Goal: Information Seeking & Learning: Learn about a topic

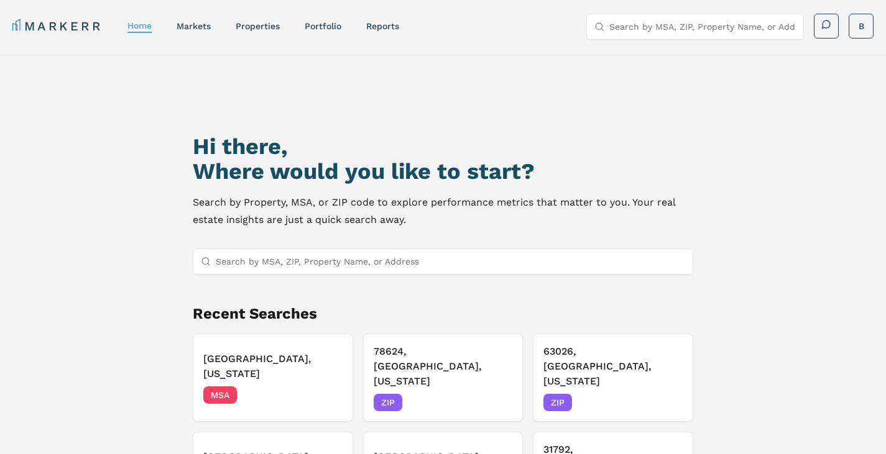
click at [405, 265] on input "Search by MSA, ZIP, Property Name, or Address" at bounding box center [451, 261] width 470 height 25
paste input "[PHONE_NUMBER]"
type input "2"
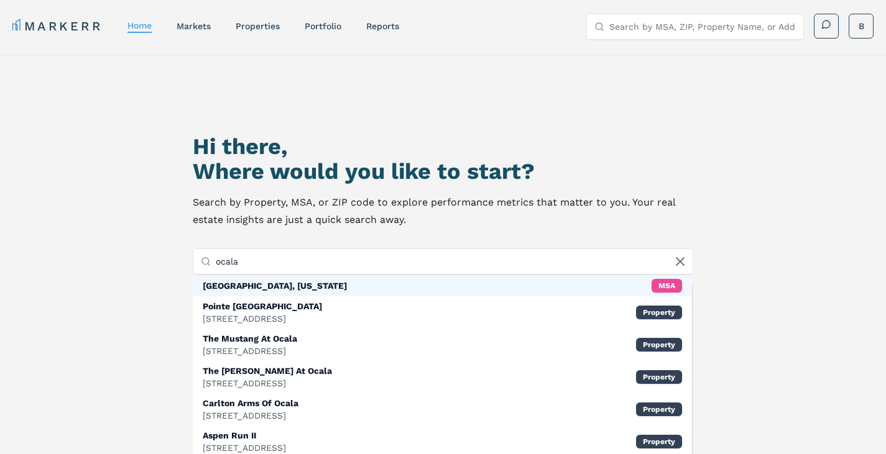
type input "ocala"
click at [244, 284] on div "[GEOGRAPHIC_DATA], [US_STATE]" at bounding box center [275, 286] width 144 height 12
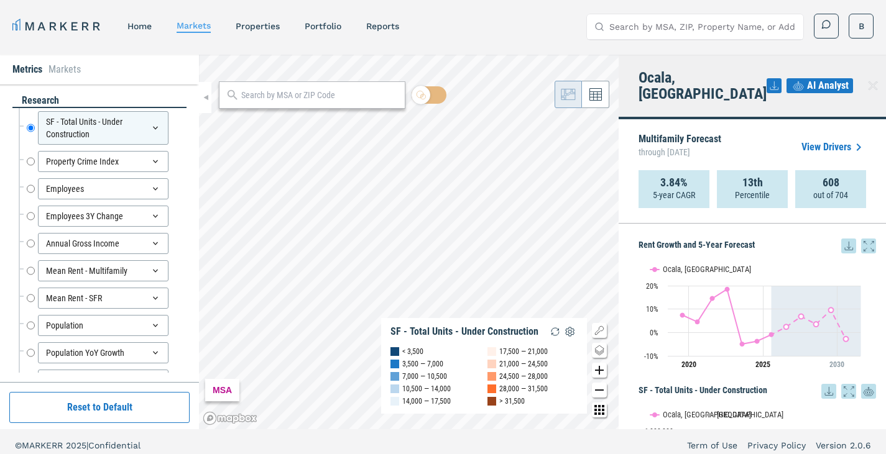
click at [598, 369] on icon "Zoom in map button" at bounding box center [599, 370] width 15 height 15
click at [600, 369] on icon "Zoom in map button" at bounding box center [599, 370] width 15 height 15
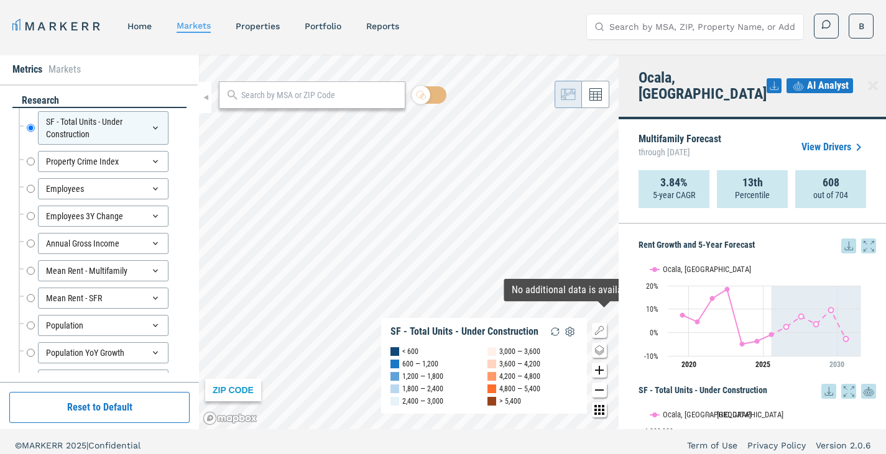
click at [602, 365] on icon "Zoom in map button" at bounding box center [599, 370] width 15 height 15
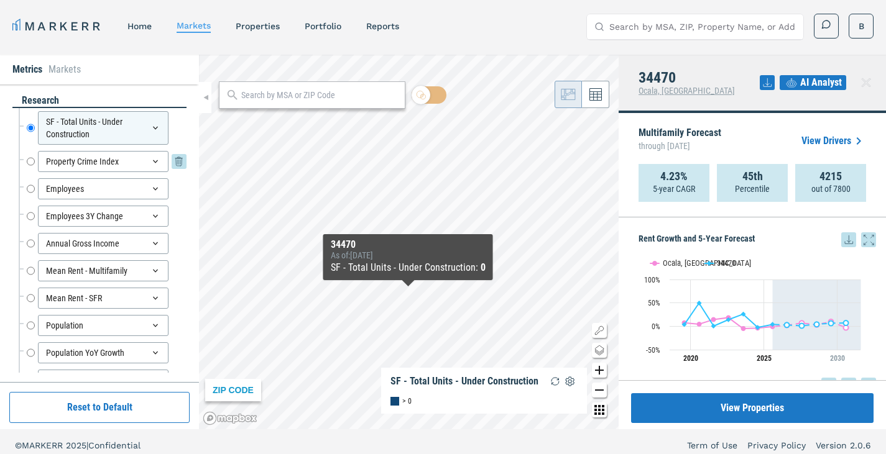
click at [31, 160] on input "Property Crime Index" at bounding box center [31, 161] width 8 height 21
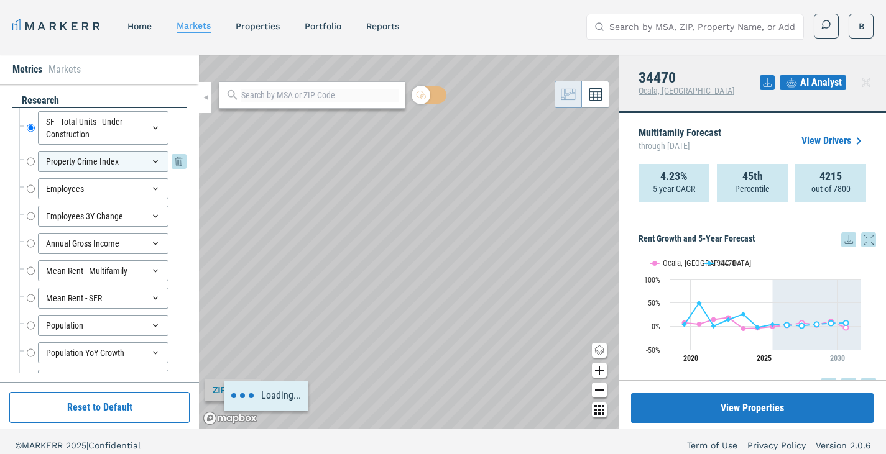
radio input "false"
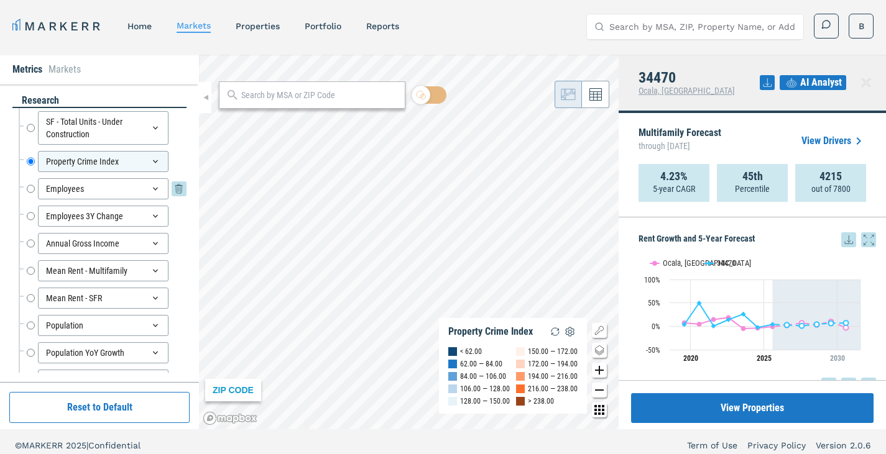
click at [31, 186] on input "Employees" at bounding box center [31, 188] width 8 height 21
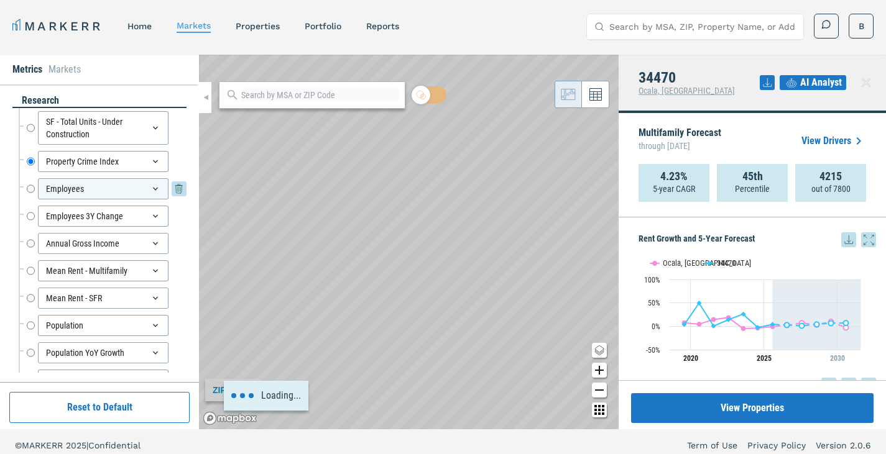
radio input "false"
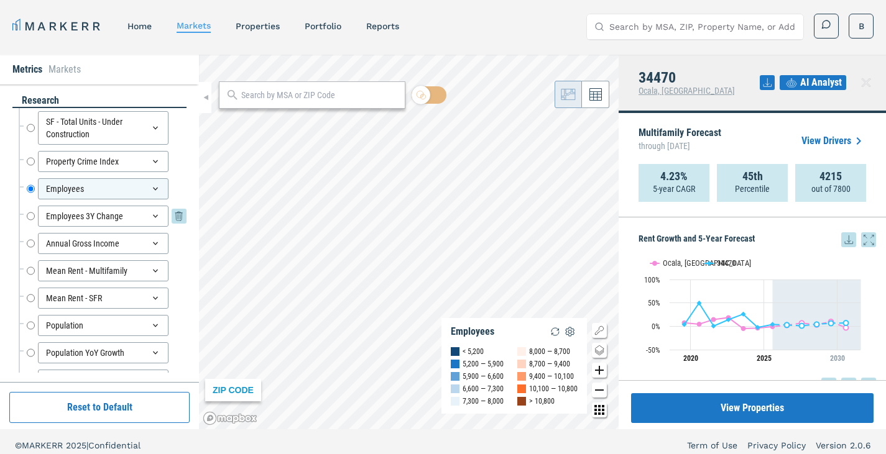
click at [29, 216] on input "Employees 3Y Change" at bounding box center [31, 216] width 8 height 21
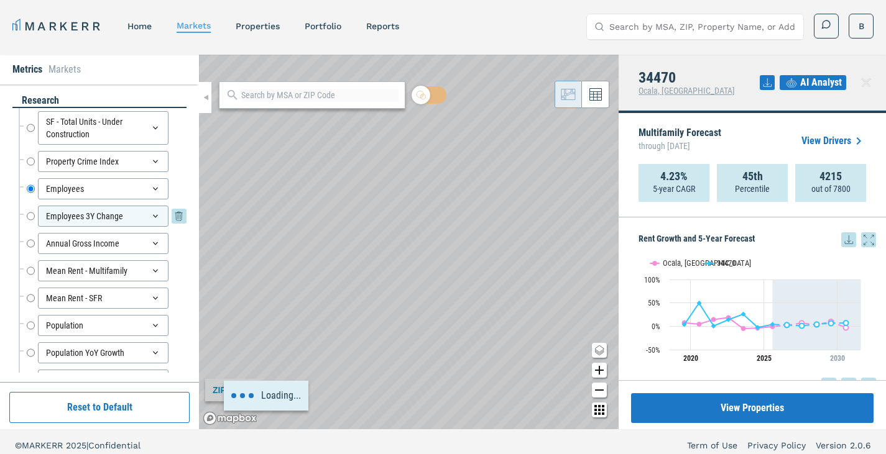
radio input "false"
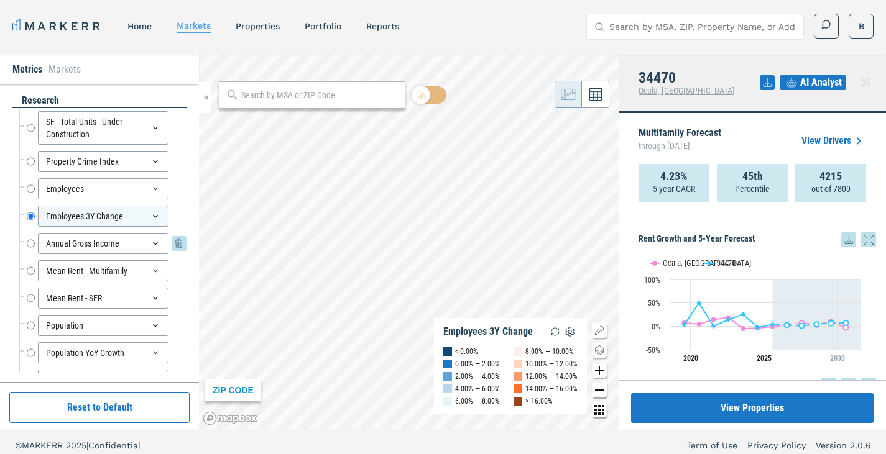
click at [30, 241] on input "Annual Gross Income" at bounding box center [31, 243] width 8 height 21
radio input "false"
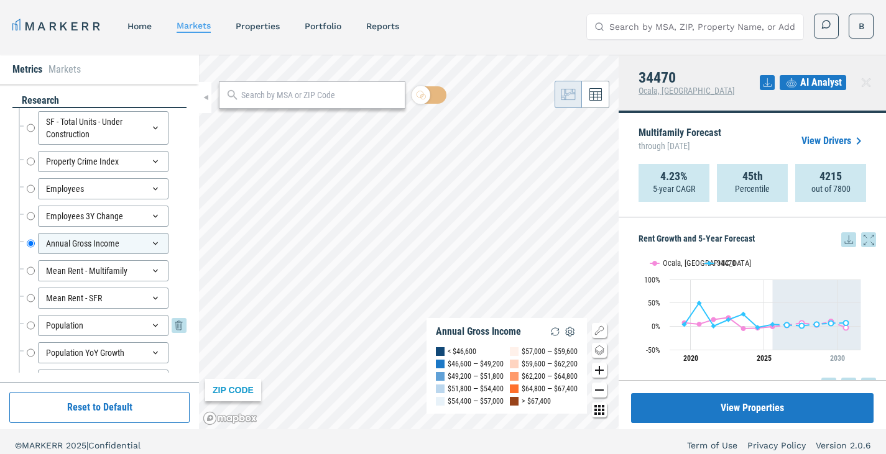
click at [30, 324] on input "Population" at bounding box center [31, 325] width 8 height 21
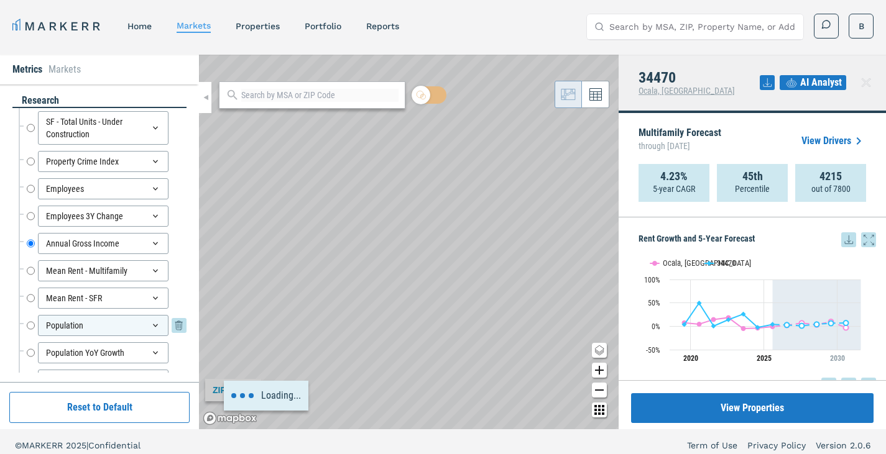
radio input "false"
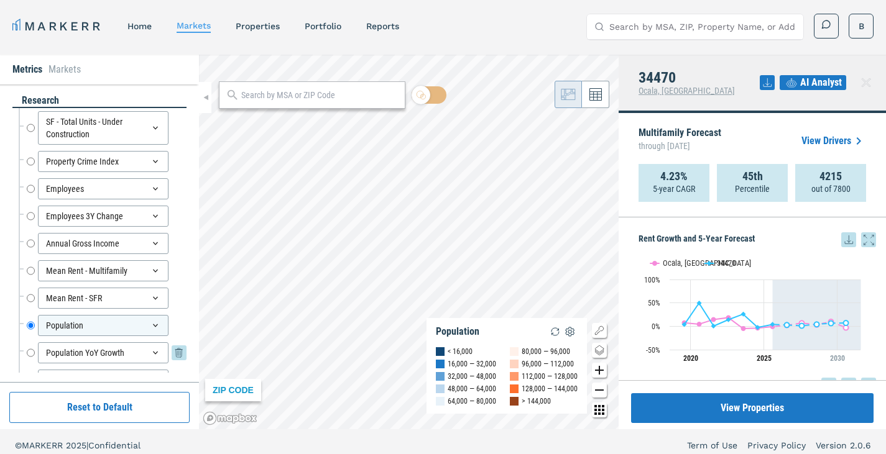
click at [30, 352] on input "Population YoY Growth" at bounding box center [31, 352] width 8 height 21
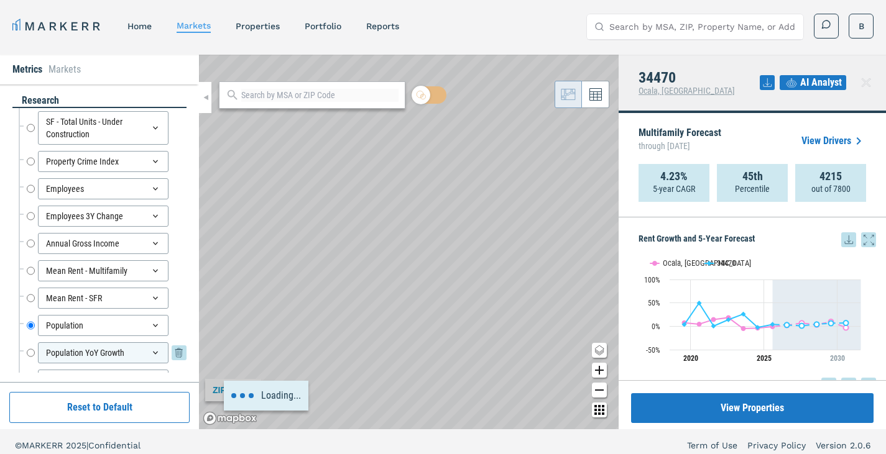
radio input "false"
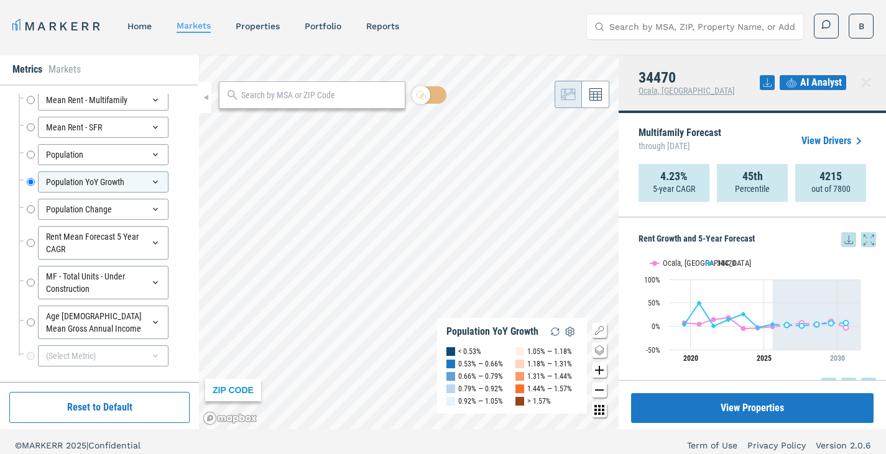
scroll to position [177, 0]
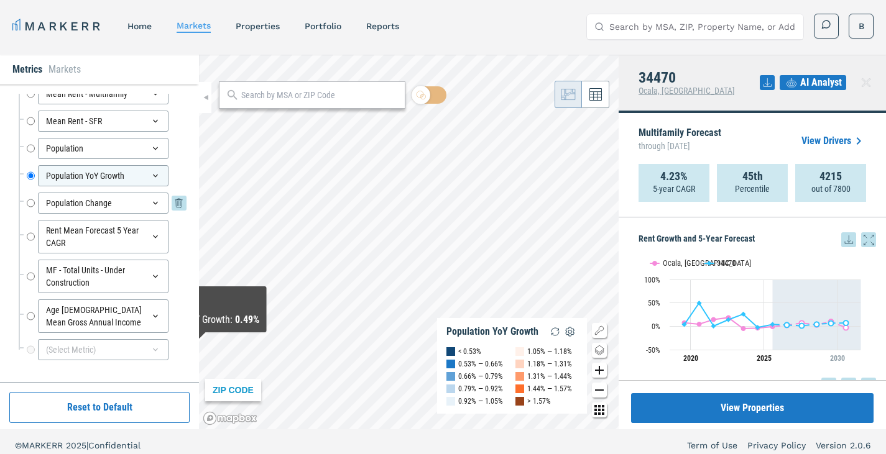
click at [30, 204] on input "Population Change" at bounding box center [31, 203] width 8 height 21
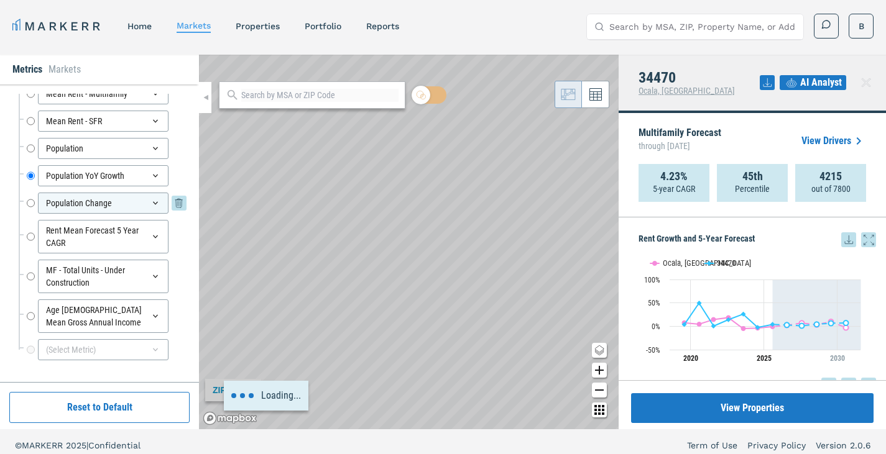
radio input "false"
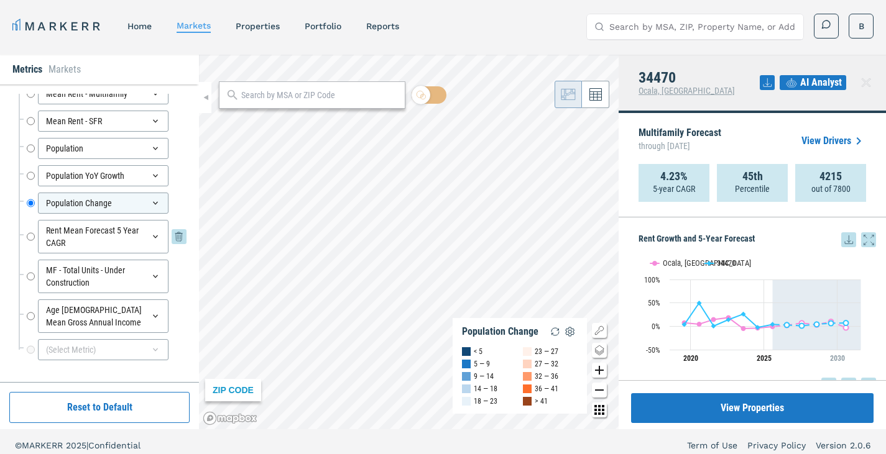
click at [30, 239] on input "Rent Mean Forecast 5 Year CAGR" at bounding box center [31, 237] width 8 height 34
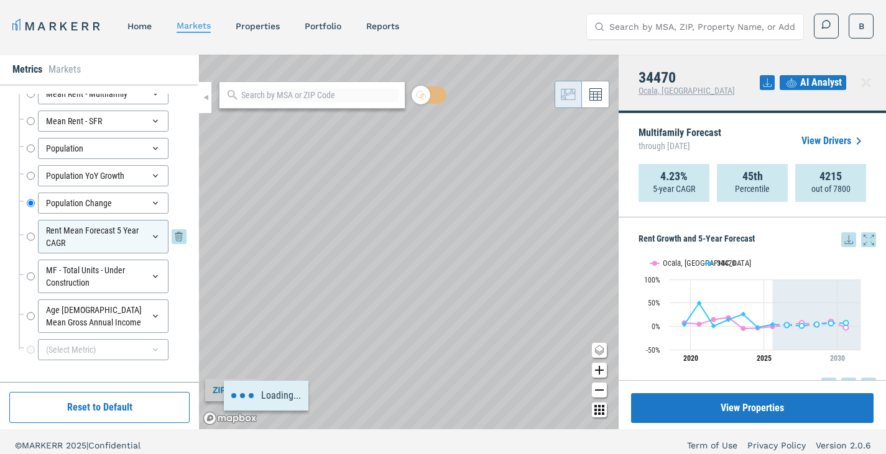
radio input "false"
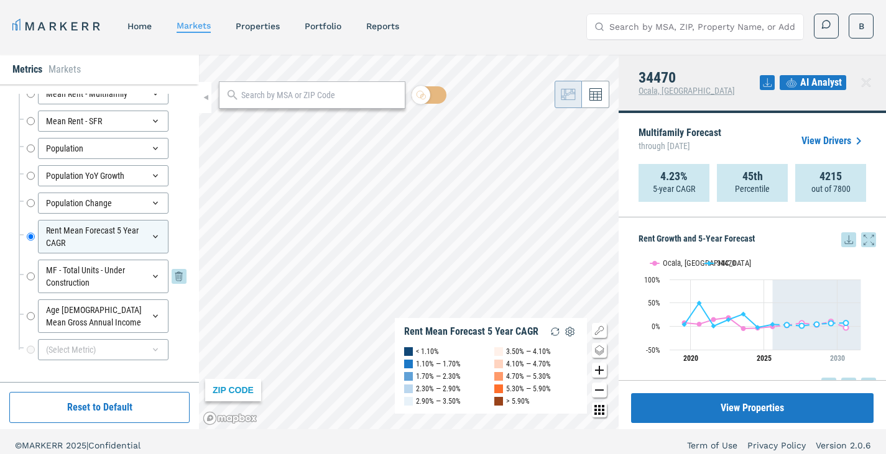
click at [29, 275] on input "MF - Total Units - Under Construction" at bounding box center [31, 277] width 8 height 34
radio input "false"
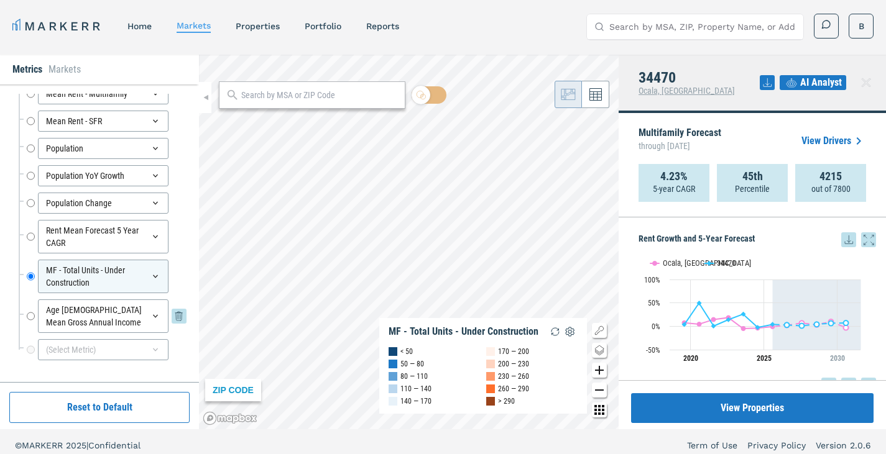
click at [30, 316] on input "Age [DEMOGRAPHIC_DATA] Mean Gross Annual Income" at bounding box center [31, 317] width 8 height 34
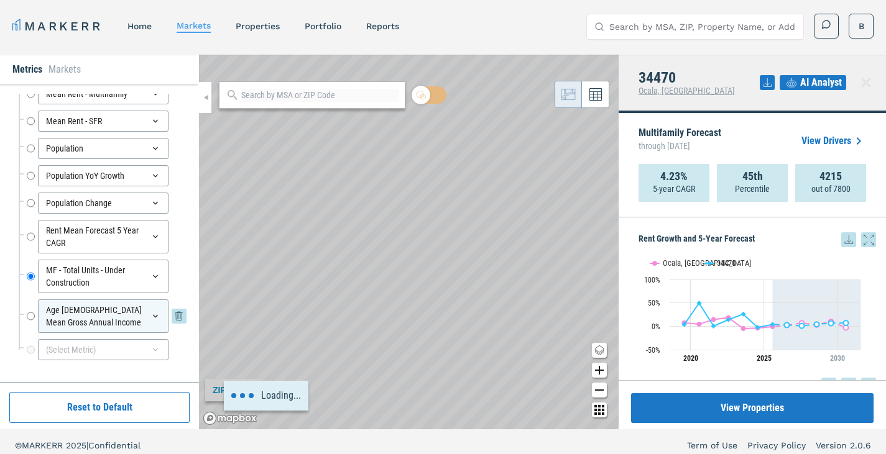
radio input "false"
radio input "true"
